Goal: Find specific page/section: Find specific page/section

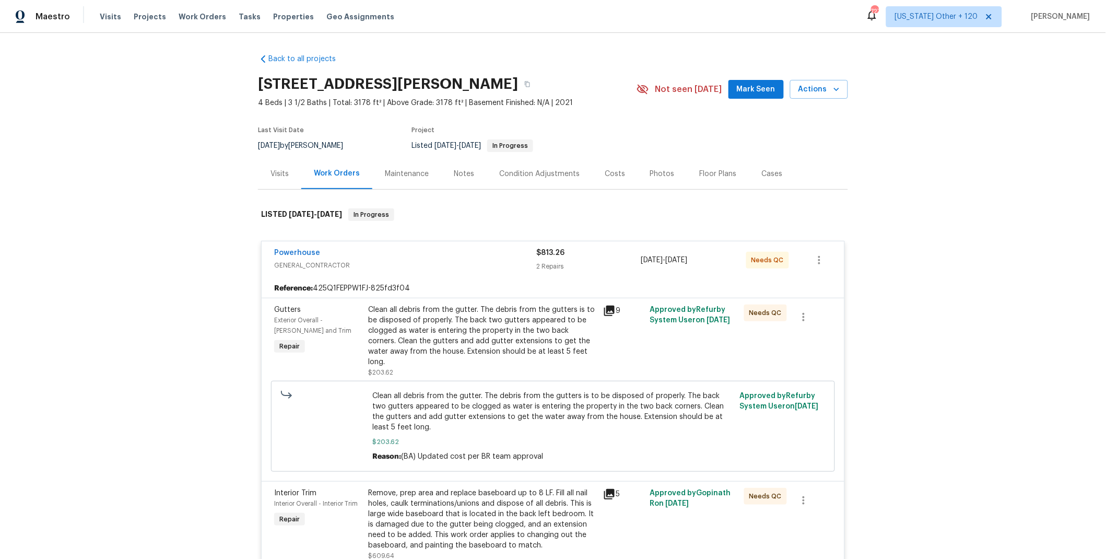
scroll to position [79, 0]
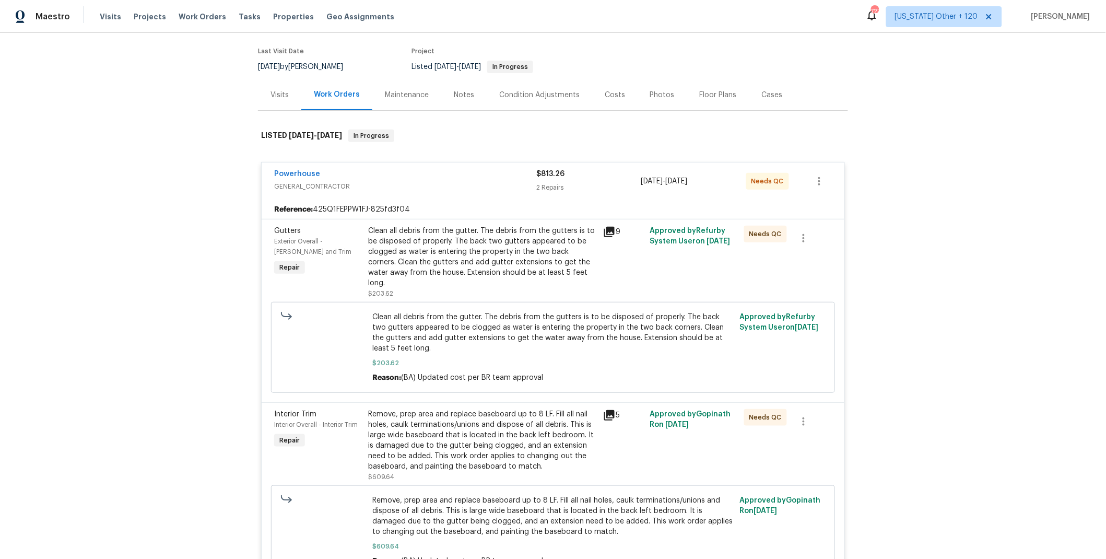
click at [461, 175] on div "Powerhouse" at bounding box center [405, 175] width 262 height 13
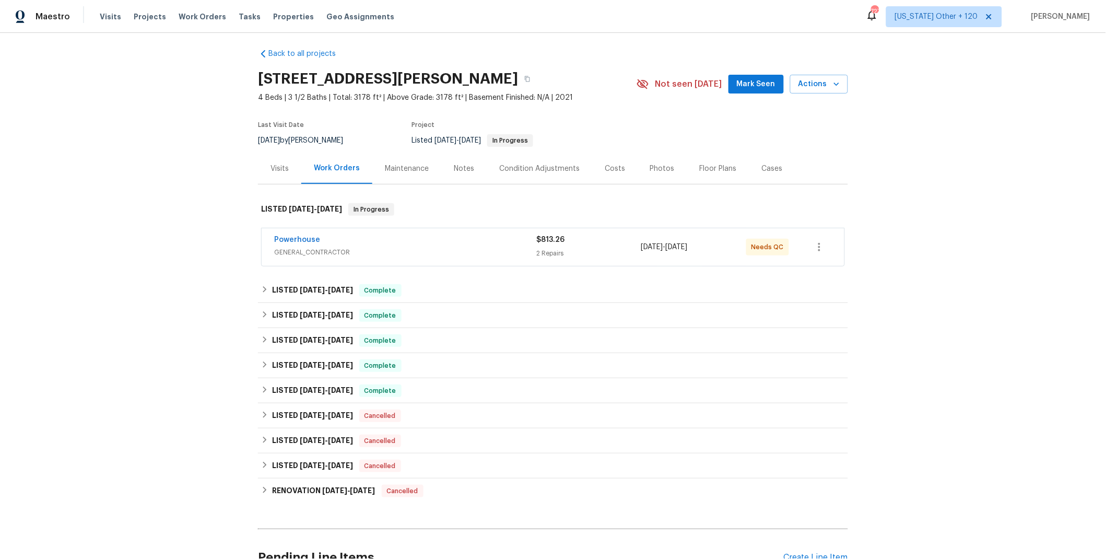
scroll to position [0, 0]
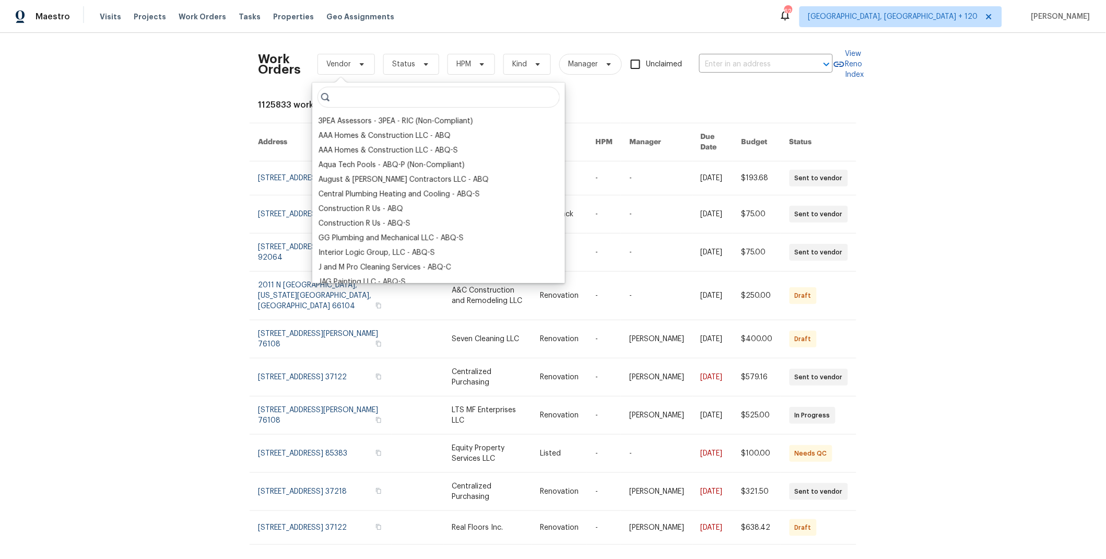
click at [584, 102] on div "1125833 work orders" at bounding box center [553, 105] width 590 height 10
